Goal: Check status: Check status

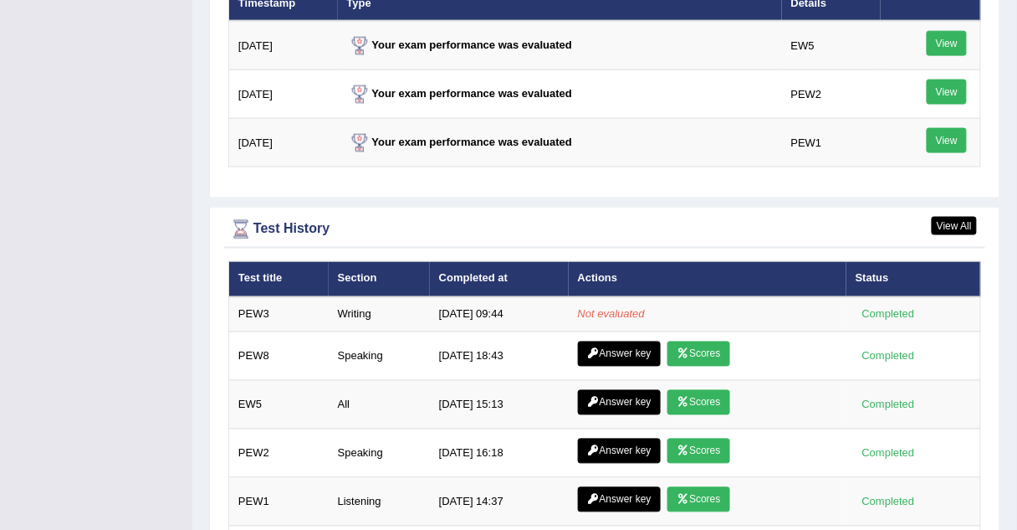
scroll to position [2140, 0]
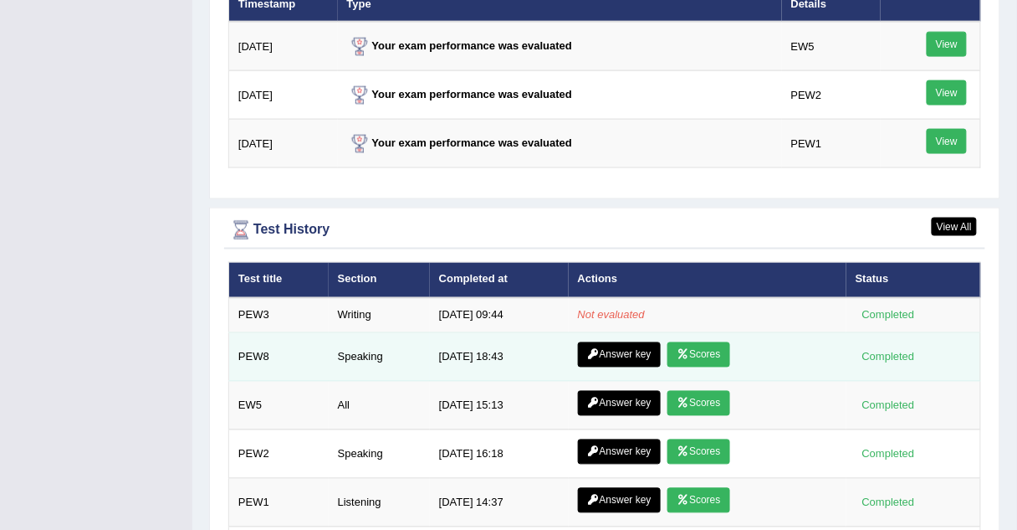
click at [712, 342] on link "Scores" at bounding box center [699, 354] width 62 height 25
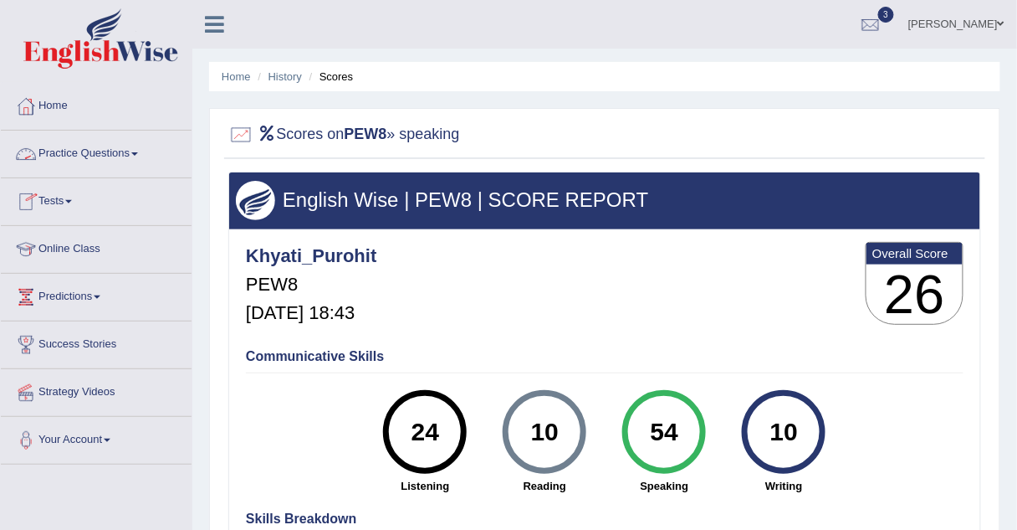
click at [96, 152] on link "Practice Questions" at bounding box center [96, 152] width 191 height 42
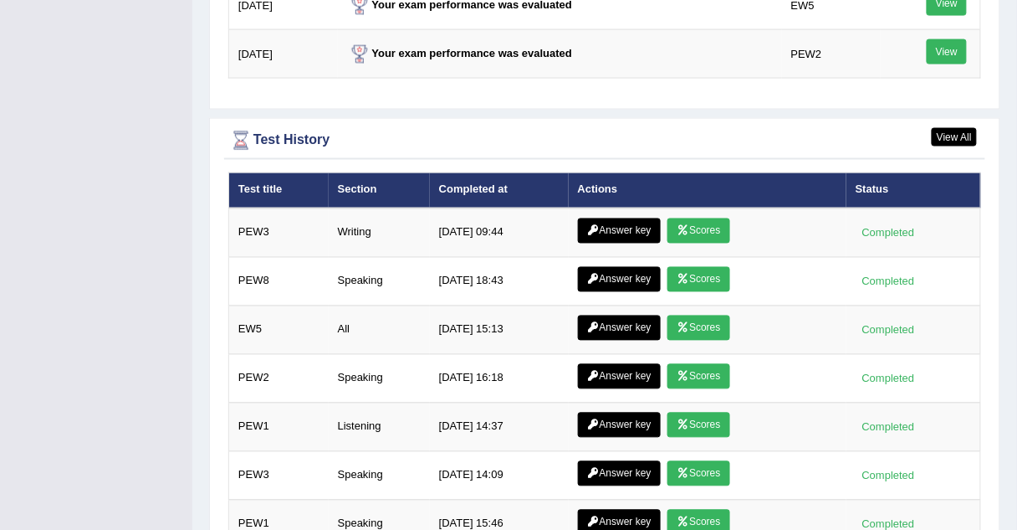
scroll to position [2231, 0]
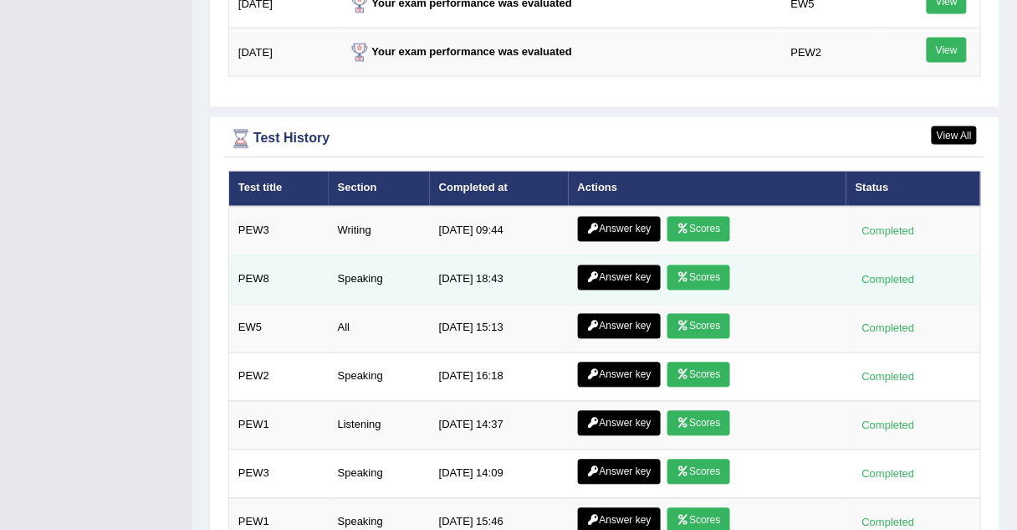
click at [711, 265] on link "Scores" at bounding box center [699, 277] width 62 height 25
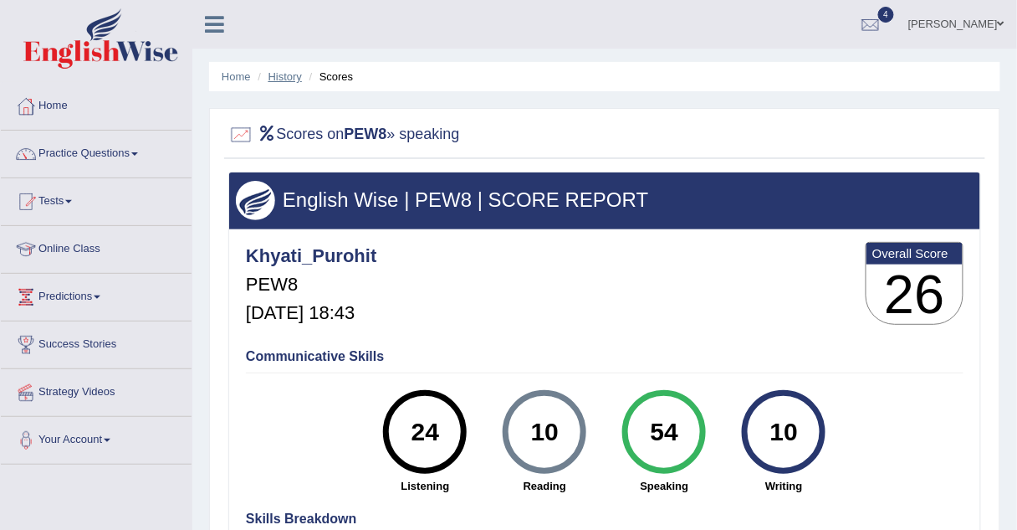
click at [295, 82] on link "History" at bounding box center [285, 76] width 33 height 13
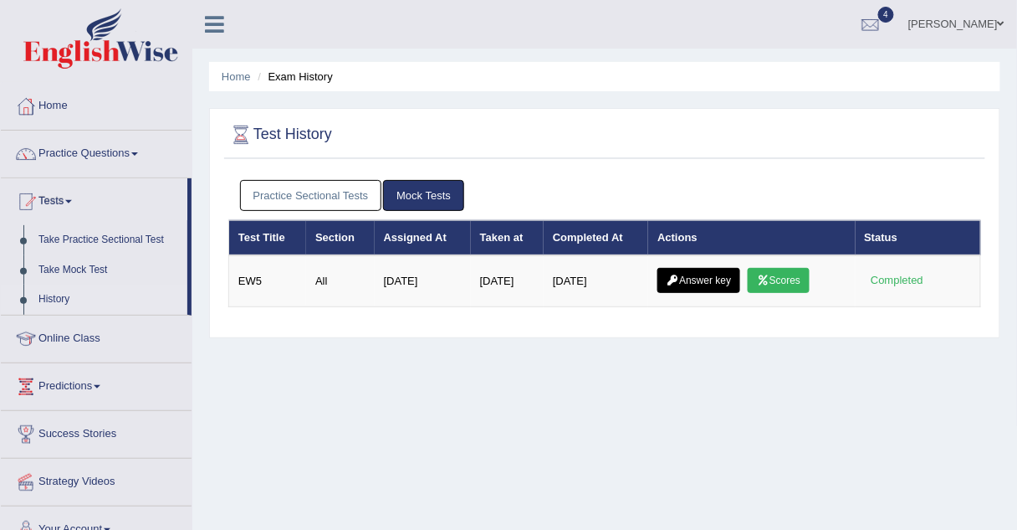
click at [330, 192] on link "Practice Sectional Tests" at bounding box center [311, 195] width 142 height 31
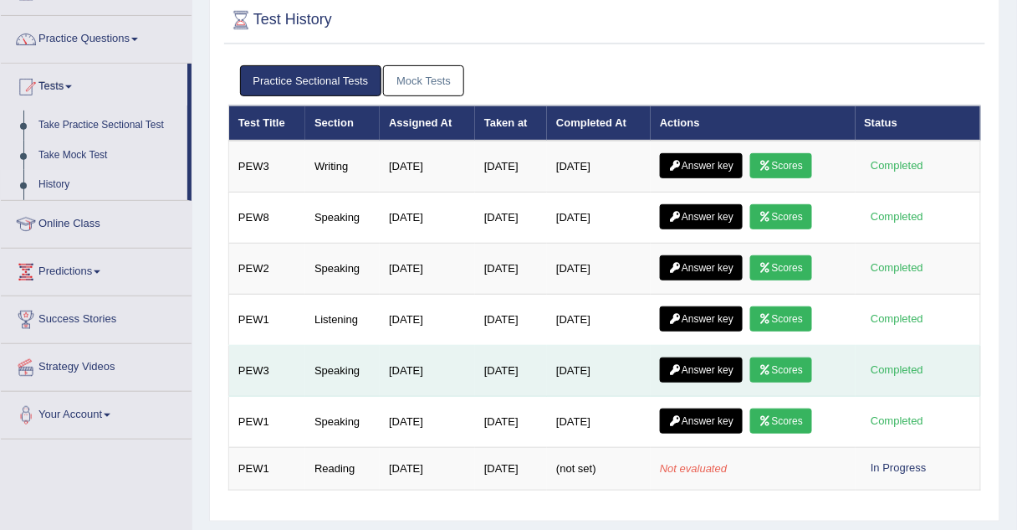
scroll to position [121, 0]
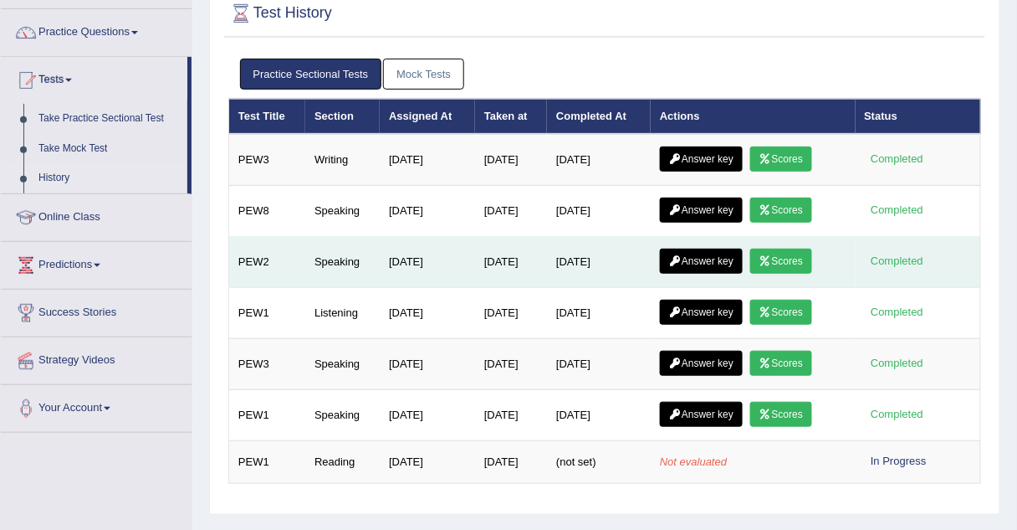
click at [785, 256] on link "Scores" at bounding box center [782, 261] width 62 height 25
